Goal: Information Seeking & Learning: Learn about a topic

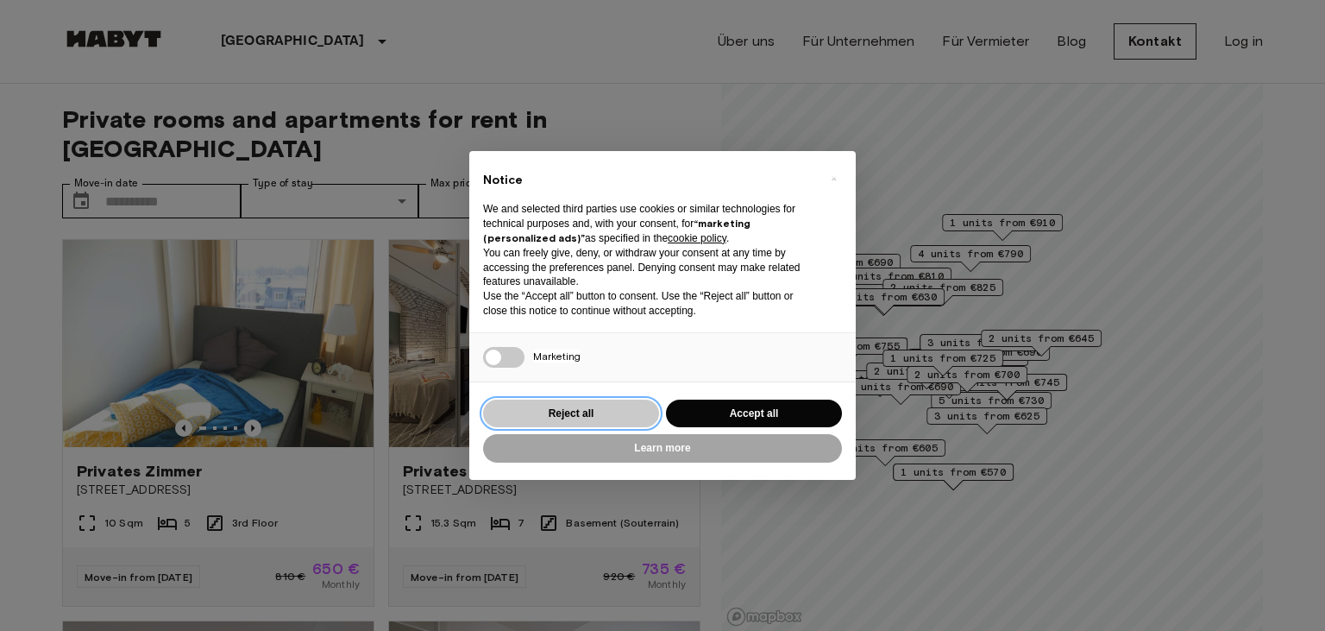
click at [566, 412] on button "Reject all" at bounding box center [571, 413] width 176 height 28
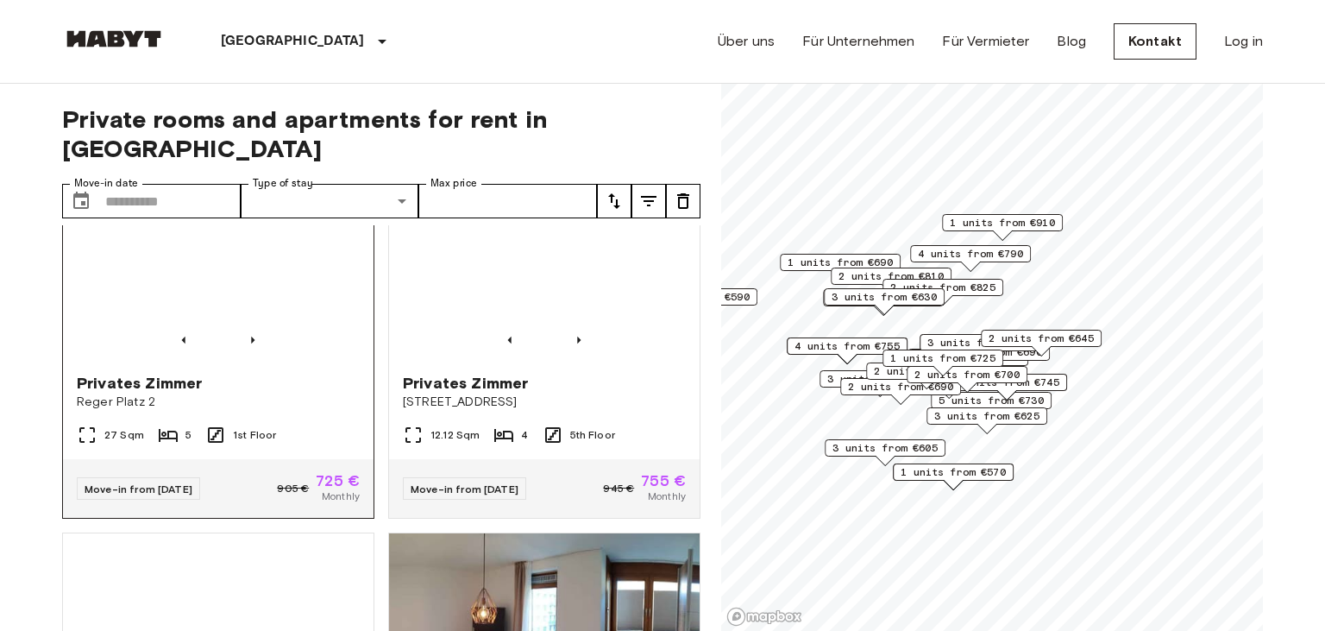
scroll to position [2386, 0]
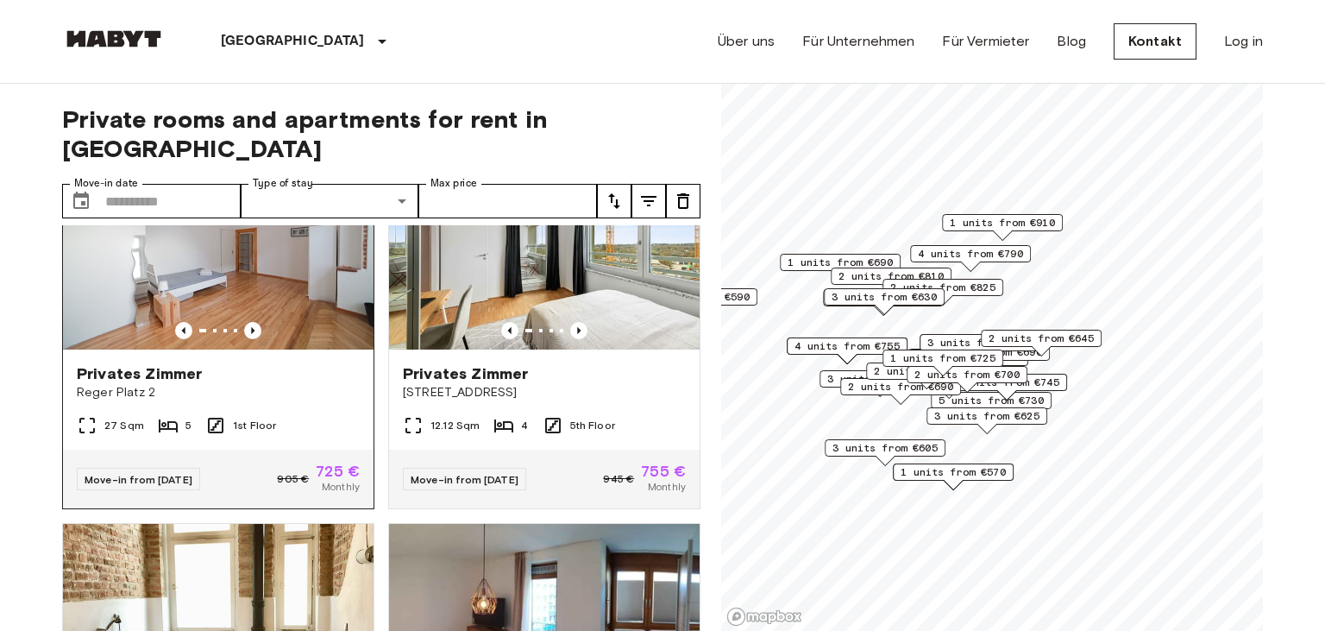
click at [236, 265] on img at bounding box center [218, 245] width 311 height 207
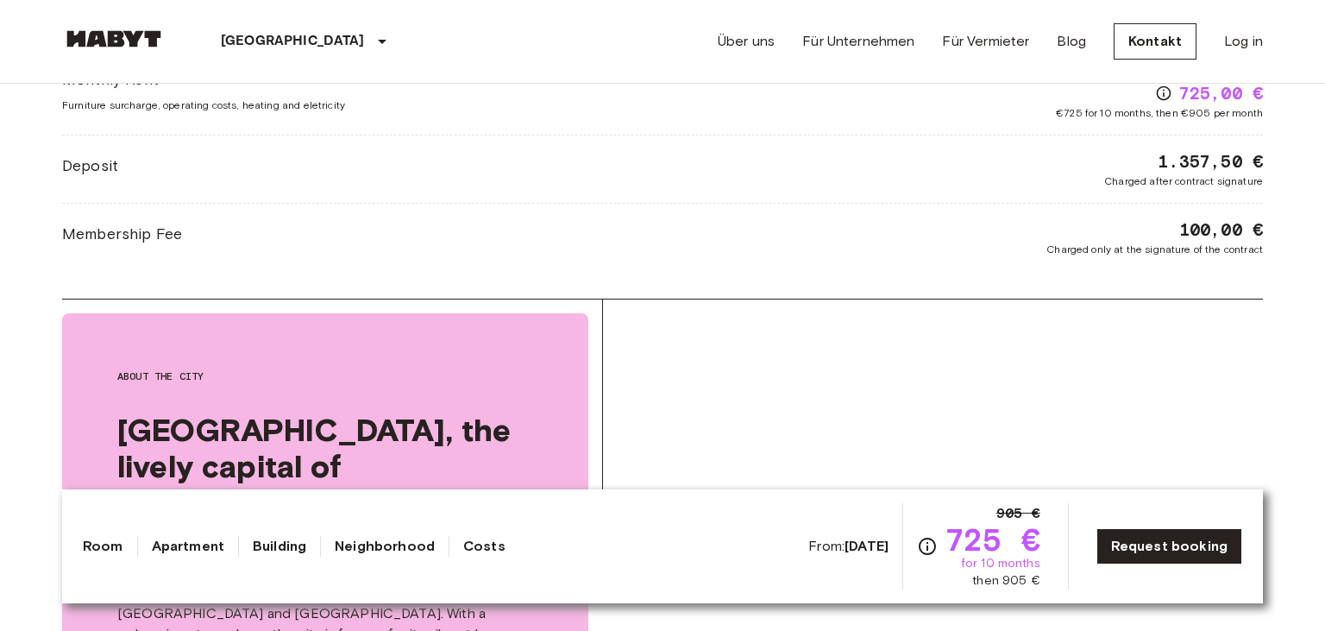
scroll to position [1615, 0]
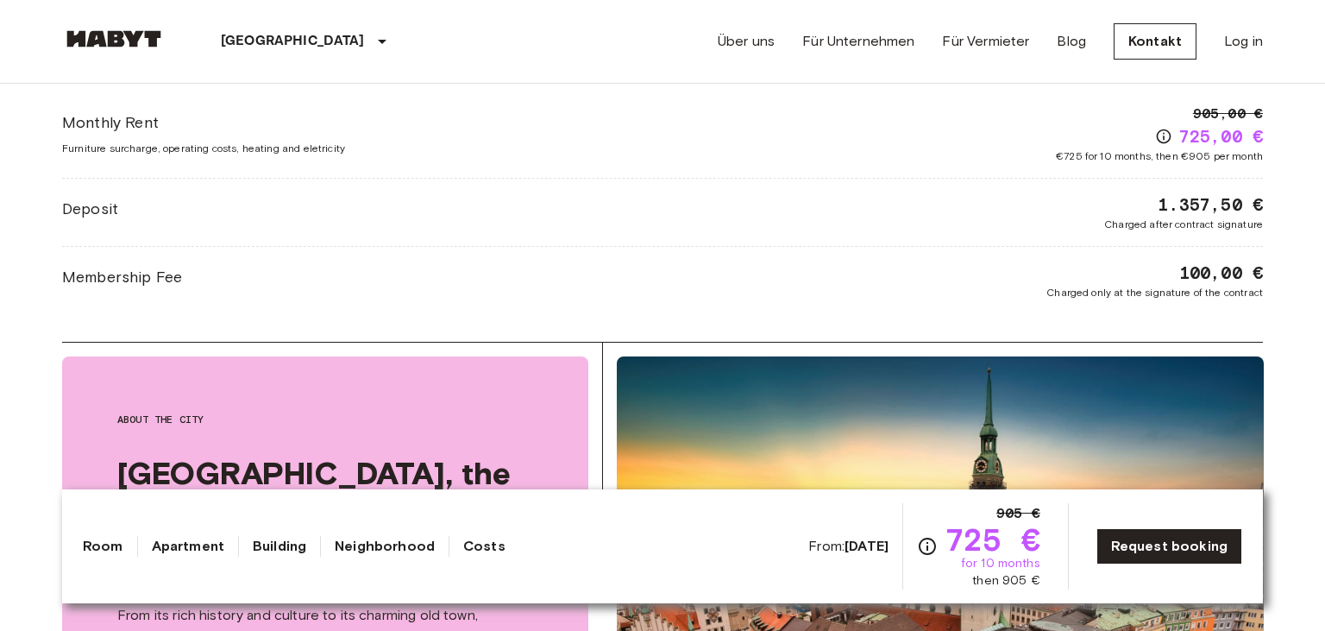
click at [426, 157] on div "Monthly Rent Furniture surcharge, operating costs, heating and eletricity 905,0…" at bounding box center [662, 134] width 1201 height 60
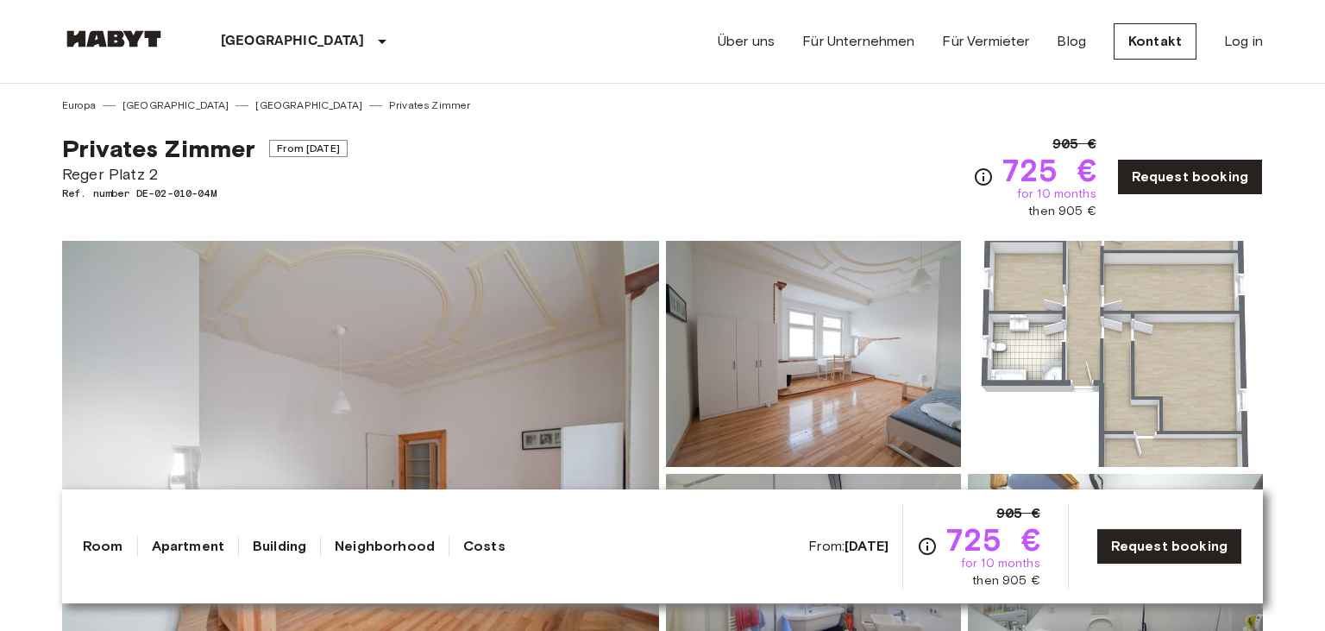
scroll to position [0, 0]
click at [889, 361] on img at bounding box center [813, 354] width 295 height 226
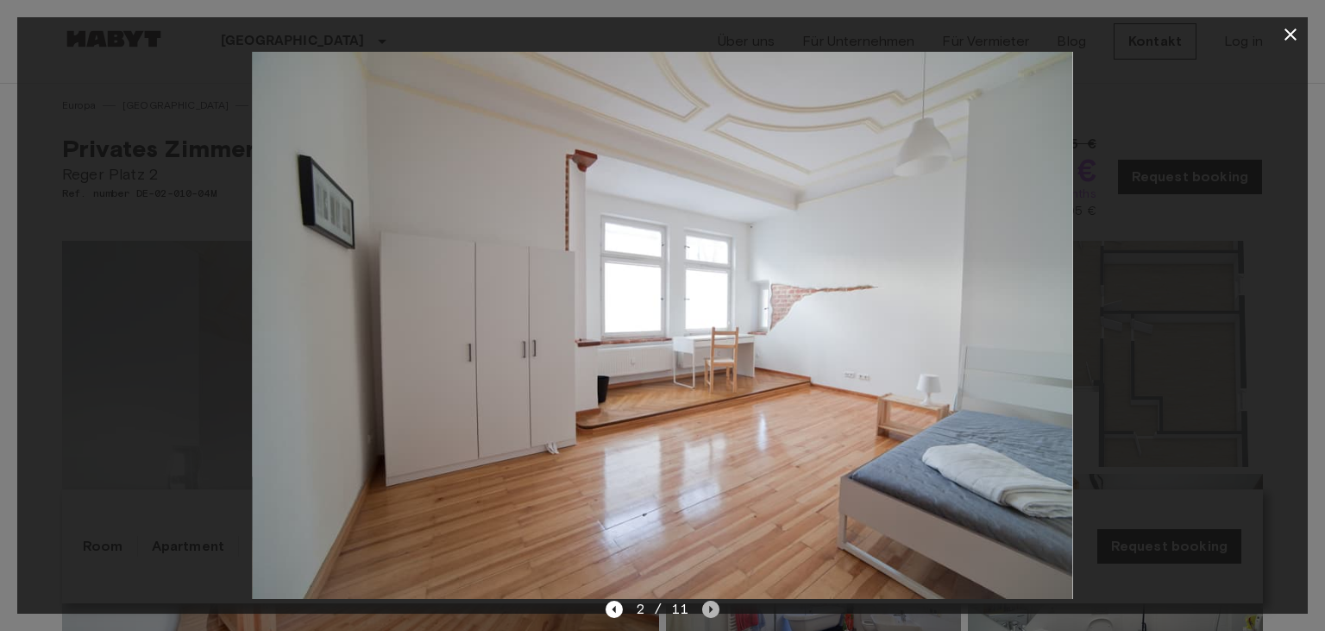
click at [712, 607] on icon "Next image" at bounding box center [710, 608] width 17 height 17
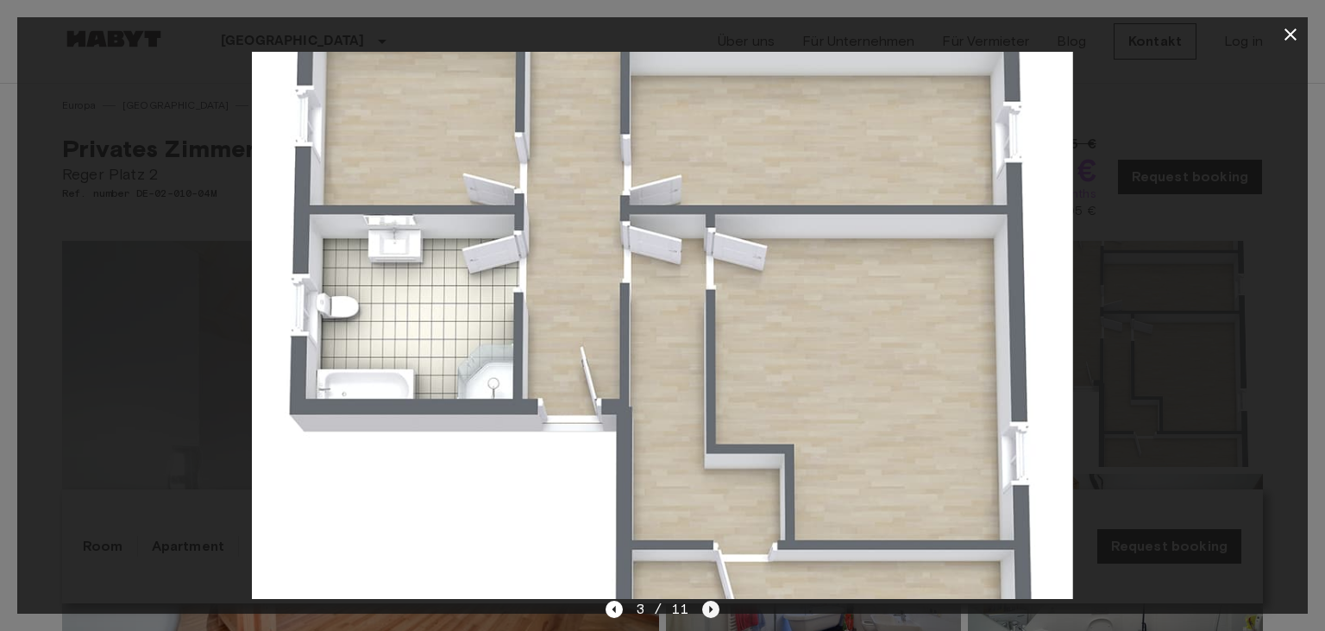
click at [713, 607] on icon "Next image" at bounding box center [710, 608] width 17 height 17
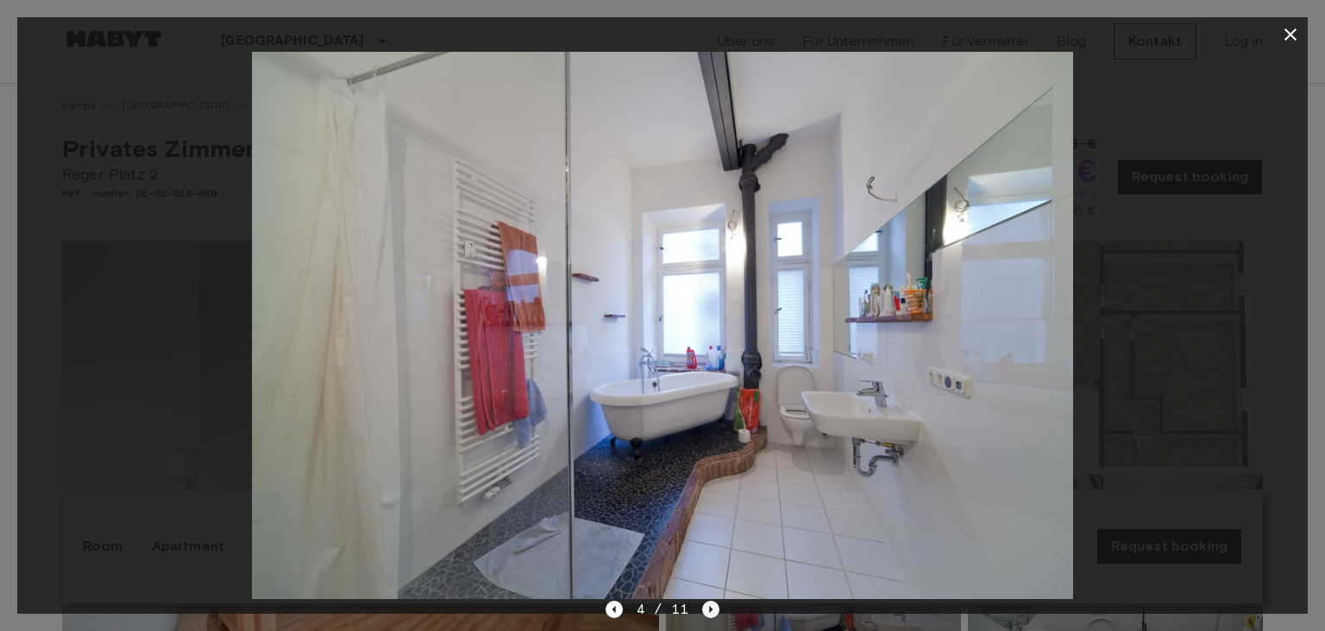
click at [713, 607] on icon "Next image" at bounding box center [710, 608] width 17 height 17
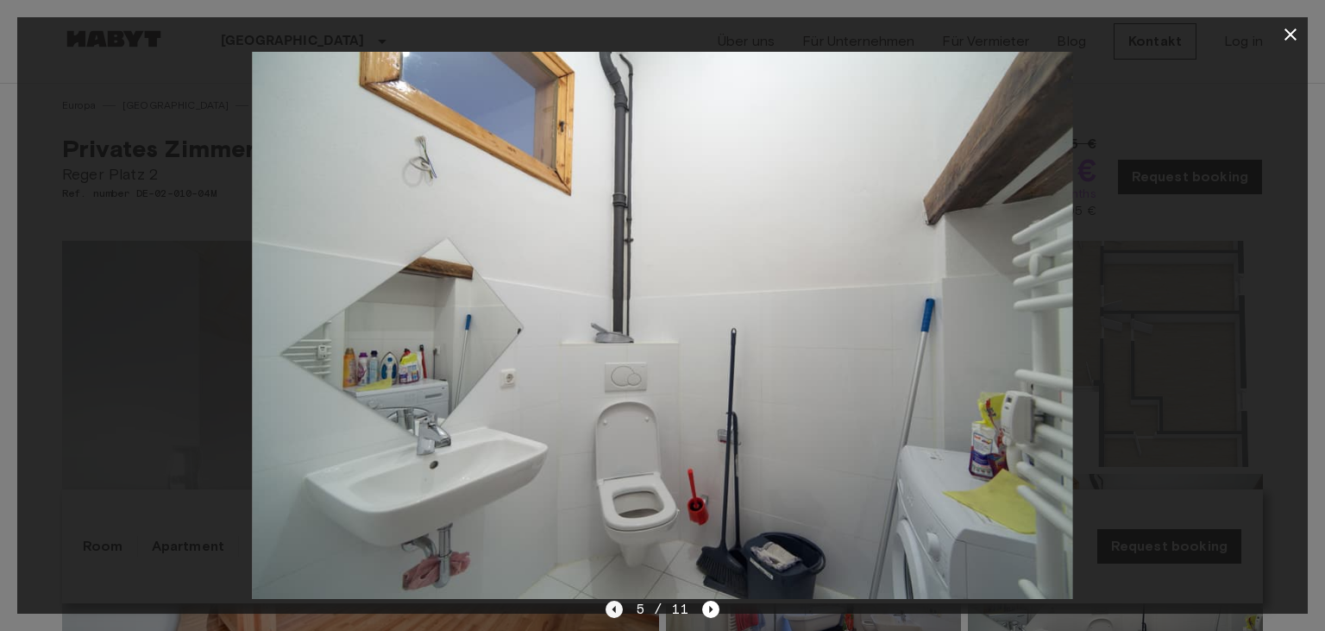
click at [615, 606] on icon "Previous image" at bounding box center [613, 609] width 3 height 7
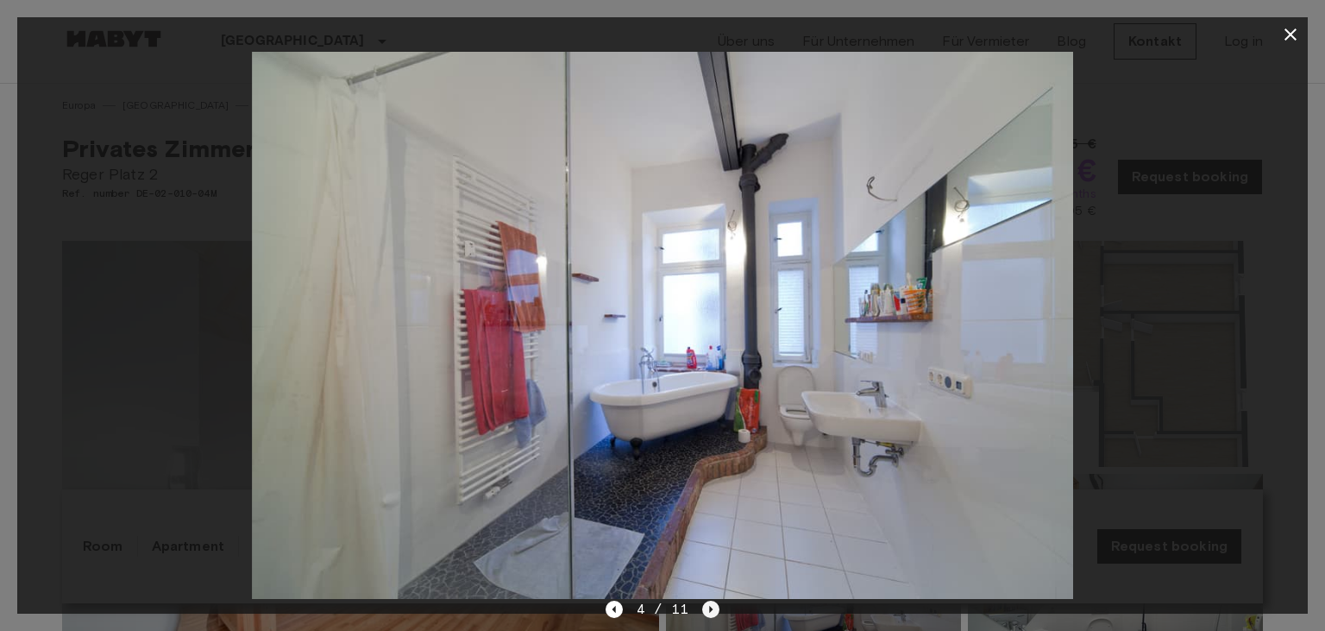
click at [707, 607] on icon "Next image" at bounding box center [710, 608] width 17 height 17
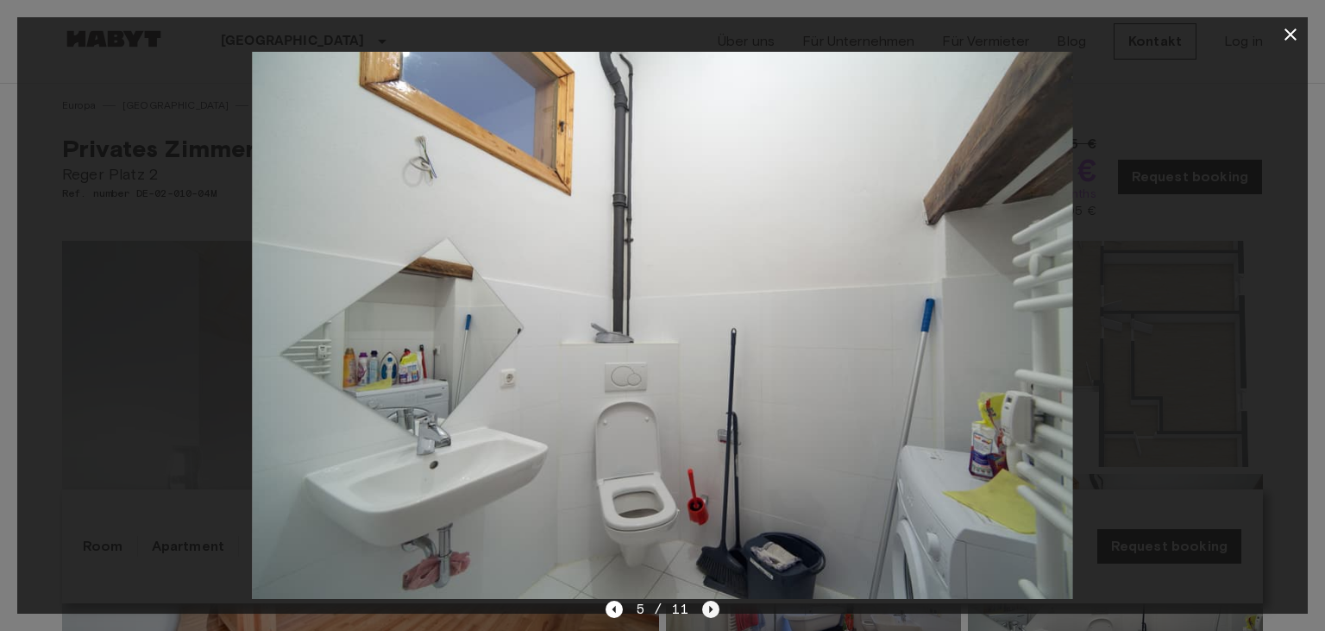
click at [714, 608] on icon "Next image" at bounding box center [710, 608] width 17 height 17
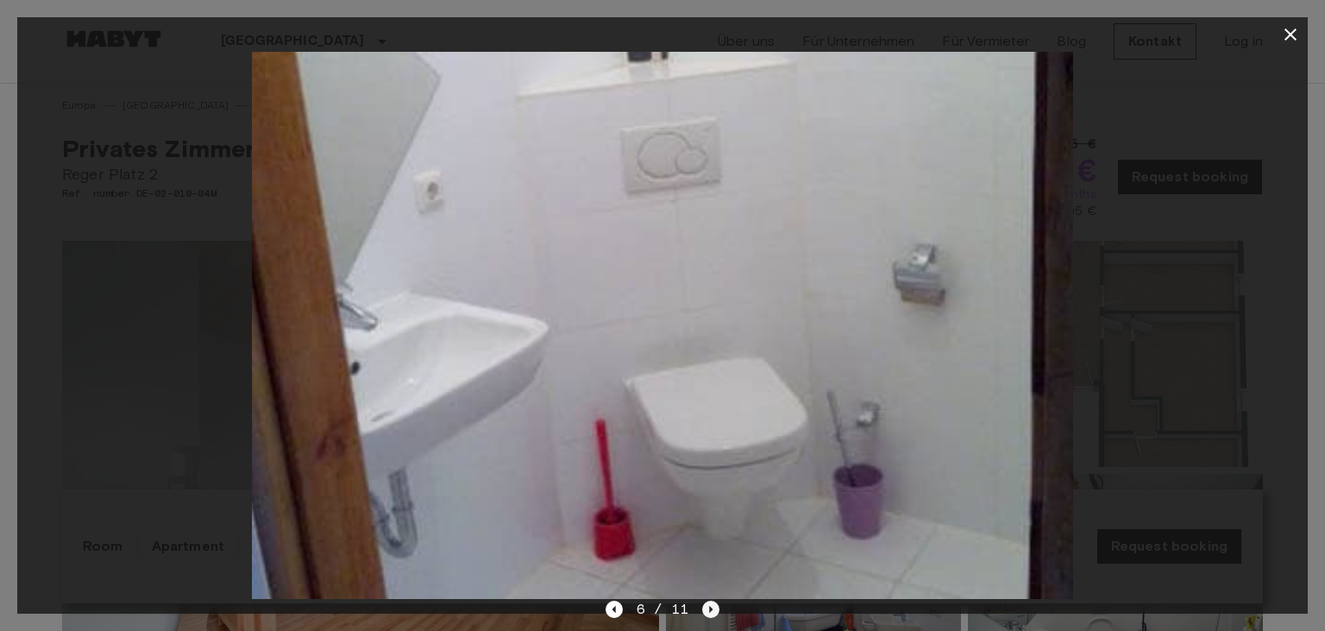
click at [714, 608] on icon "Next image" at bounding box center [710, 608] width 17 height 17
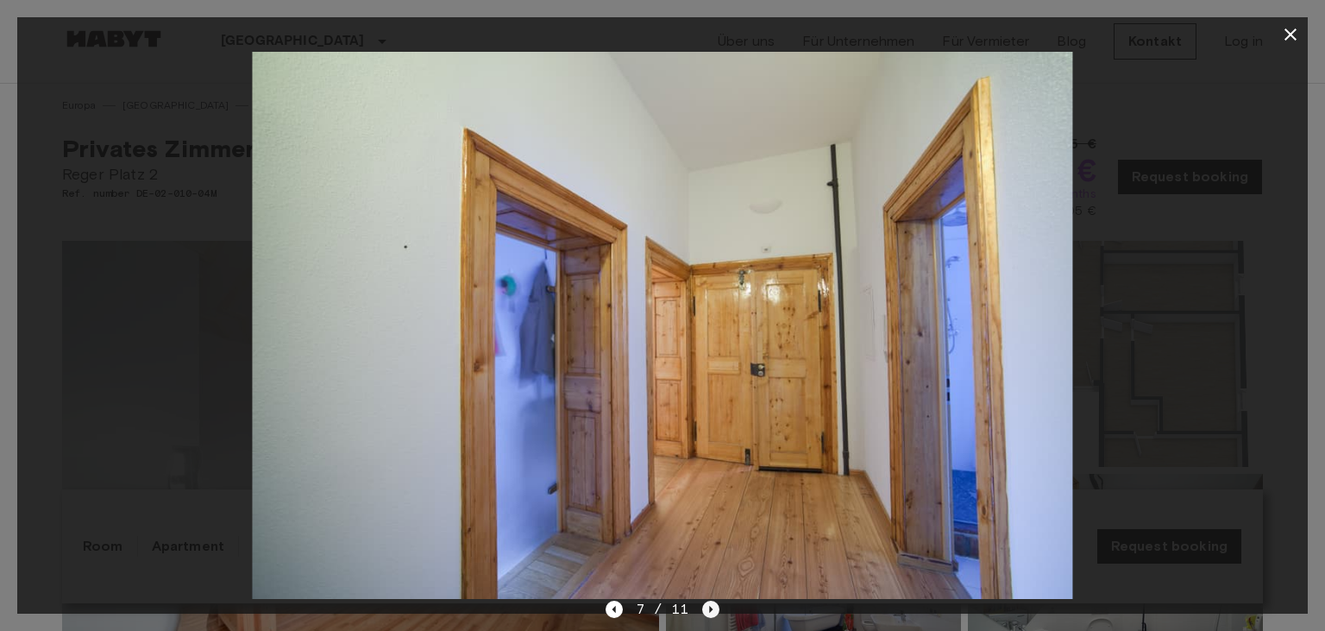
click at [714, 608] on icon "Next image" at bounding box center [710, 608] width 17 height 17
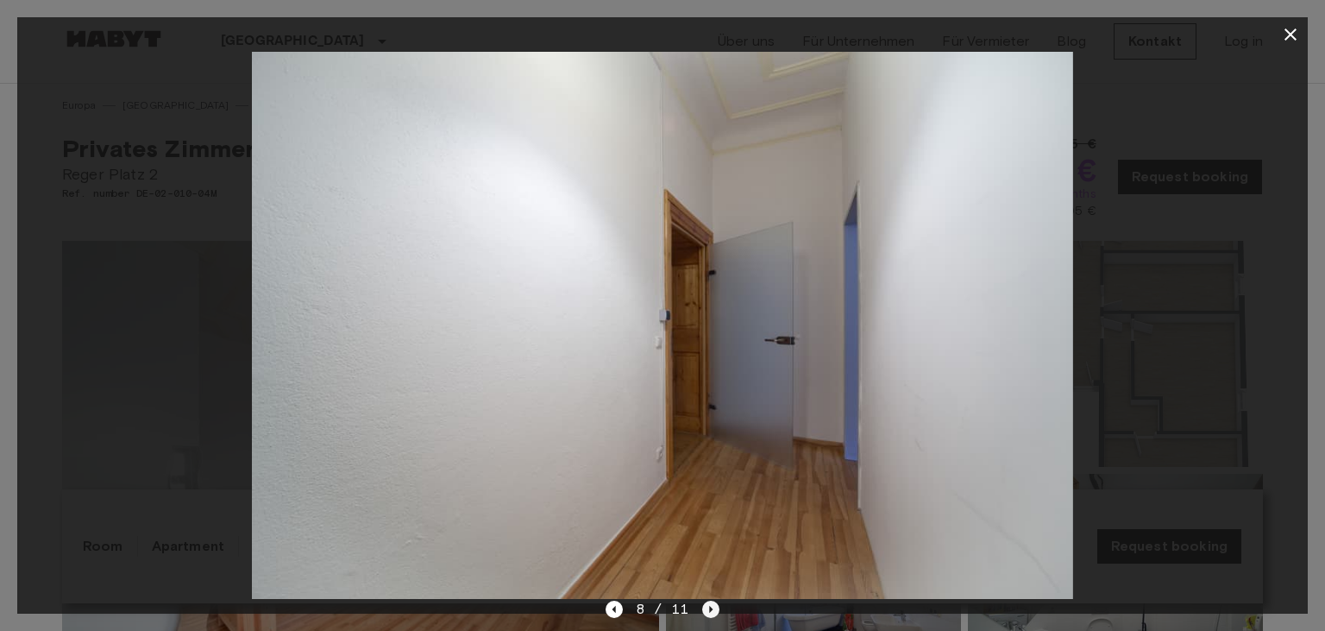
click at [714, 608] on icon "Next image" at bounding box center [710, 608] width 17 height 17
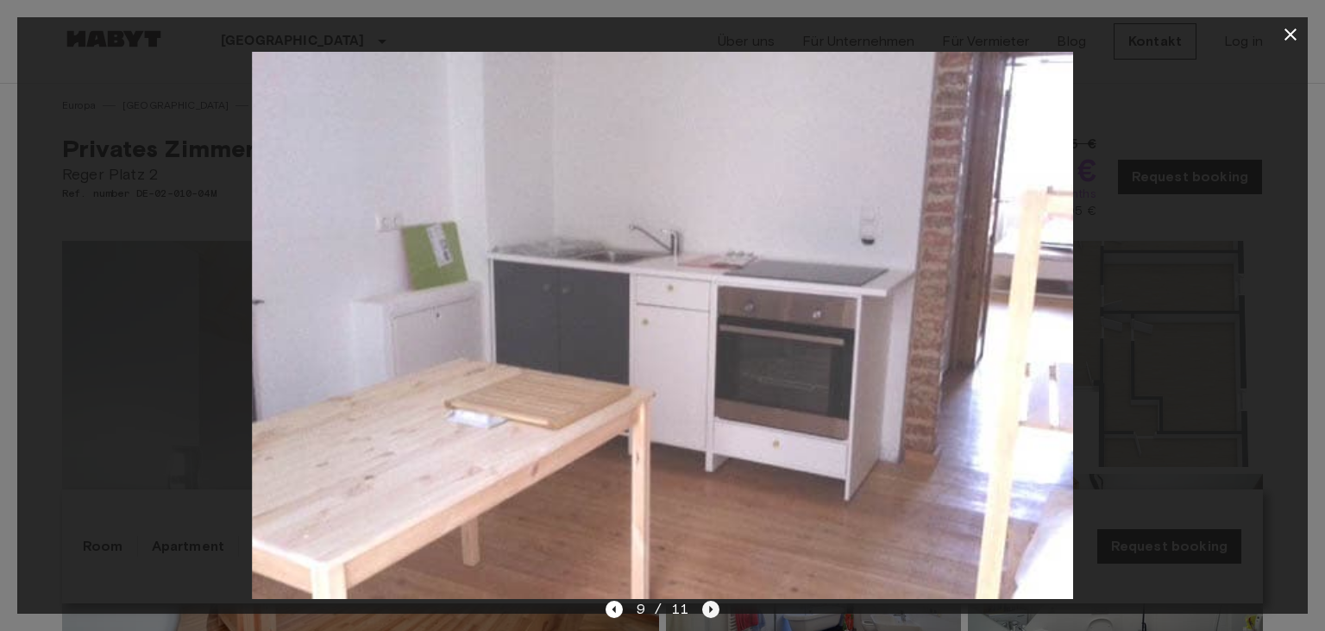
click at [714, 608] on icon "Next image" at bounding box center [710, 608] width 17 height 17
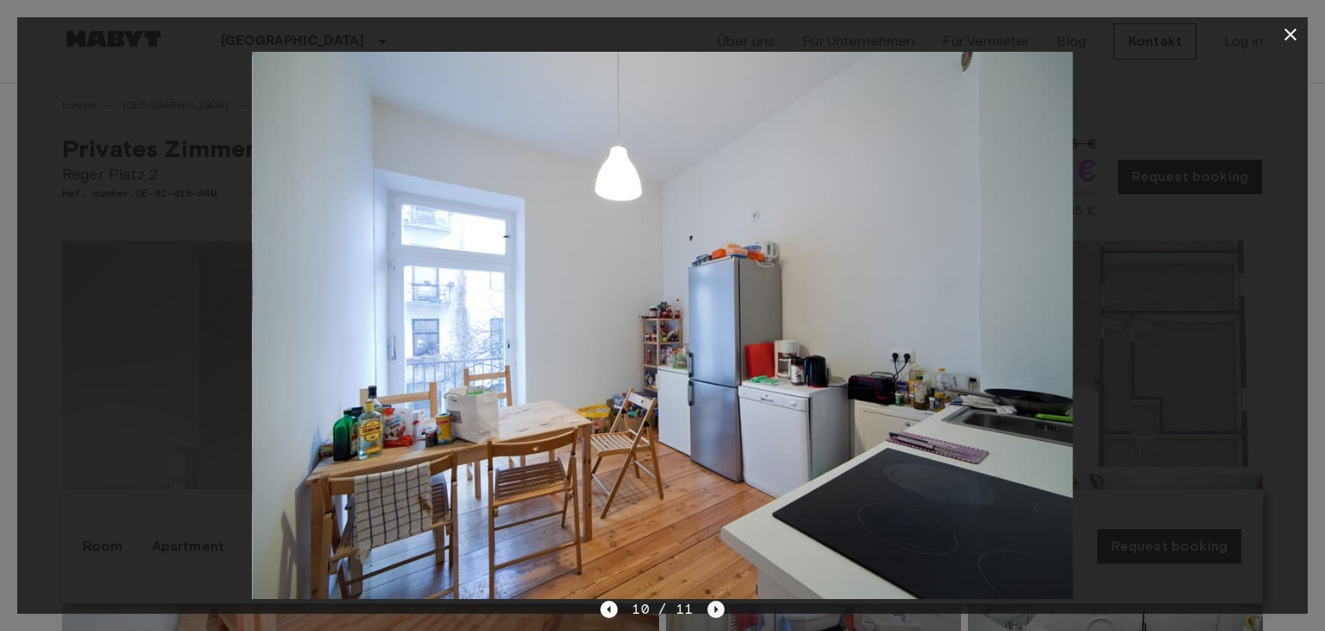
click at [714, 608] on icon "Next image" at bounding box center [715, 609] width 3 height 7
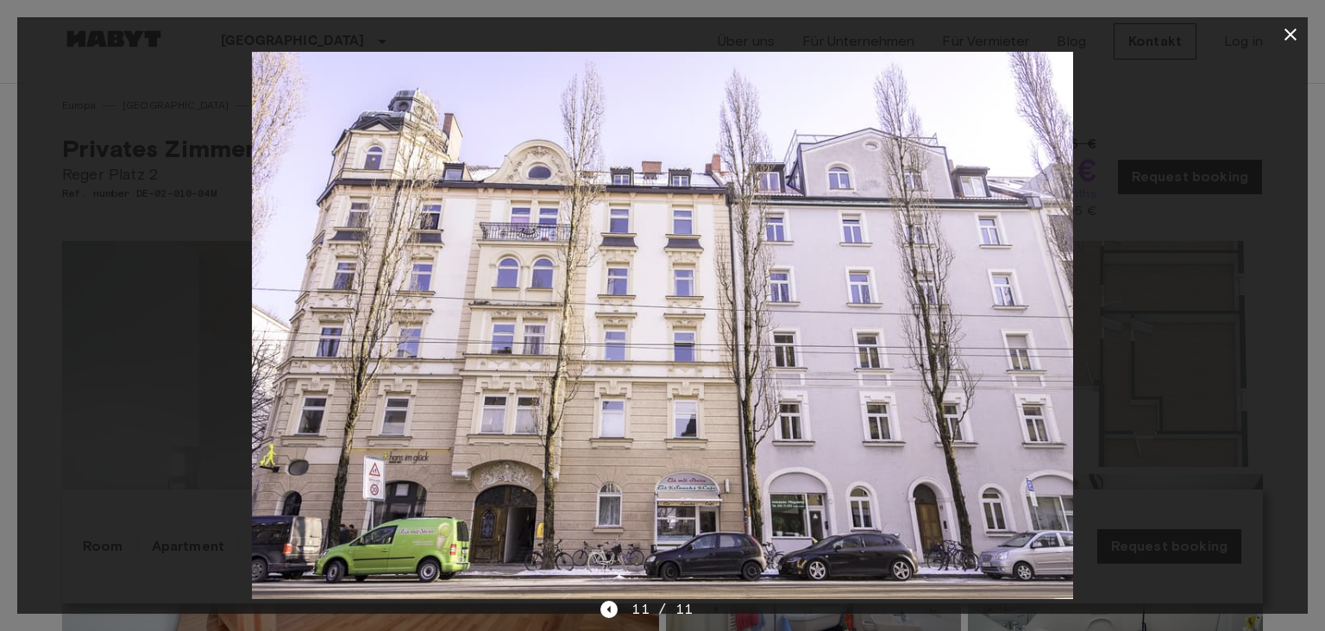
click at [1291, 29] on icon "button" at bounding box center [1290, 34] width 21 height 21
